Goal: Find specific page/section: Find specific page/section

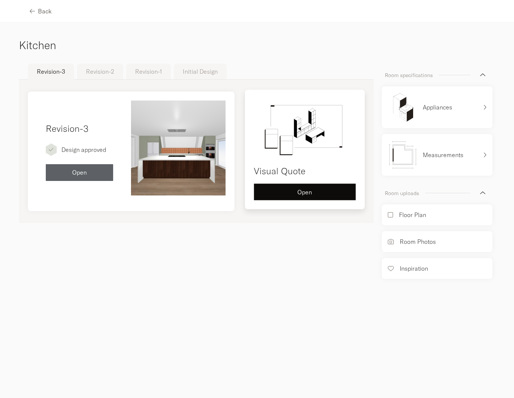
click at [319, 190] on div "Open" at bounding box center [304, 192] width 89 height 6
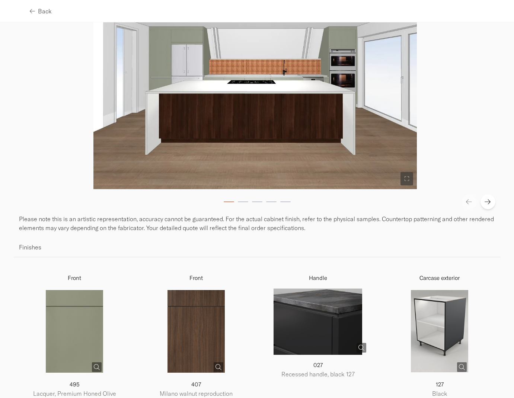
scroll to position [183, 0]
click at [272, 115] on img at bounding box center [255, 60] width 324 height 259
click at [489, 206] on button at bounding box center [488, 202] width 15 height 15
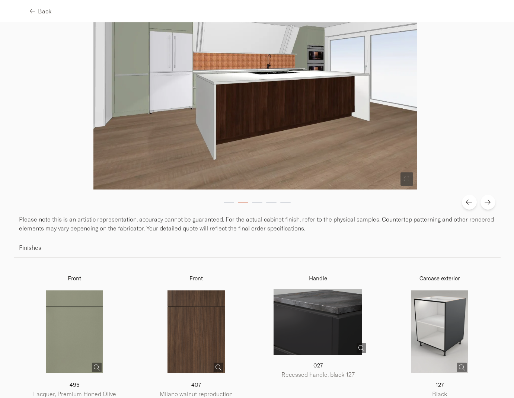
click at [489, 206] on button at bounding box center [488, 202] width 15 height 15
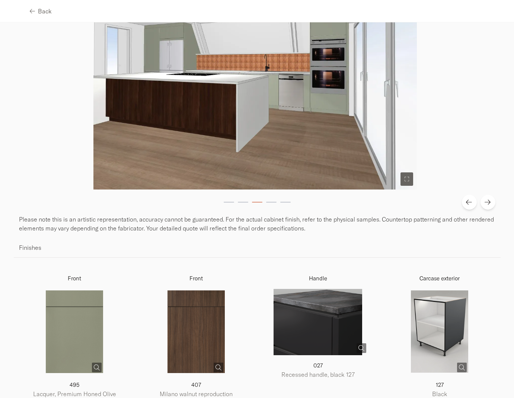
click at [489, 206] on button at bounding box center [488, 202] width 15 height 15
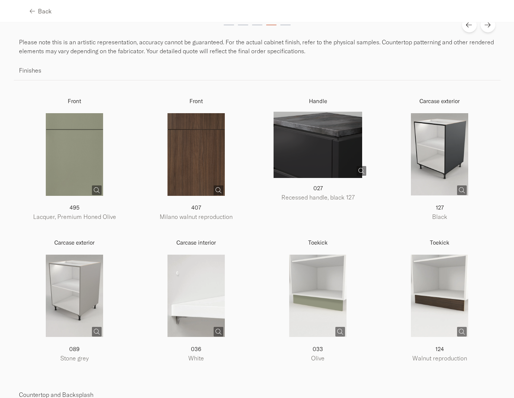
scroll to position [0, 0]
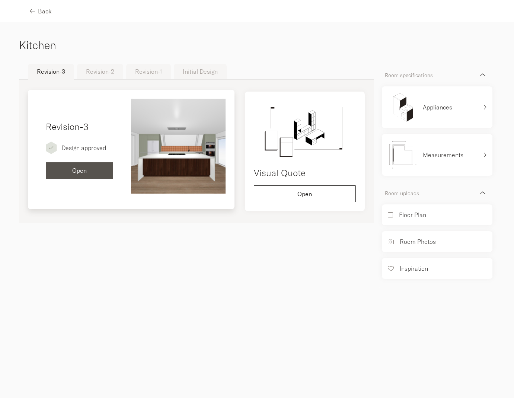
click at [85, 169] on span "Open" at bounding box center [79, 171] width 15 height 6
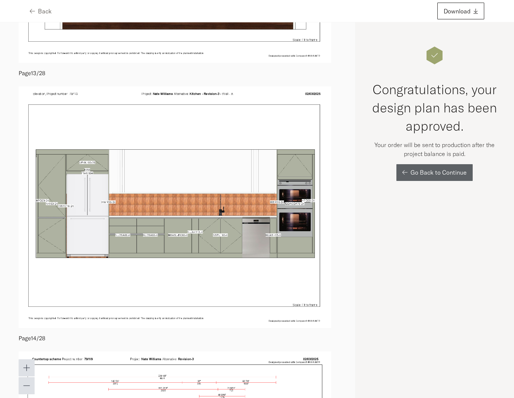
scroll to position [3151, 0]
